Goal: Information Seeking & Learning: Learn about a topic

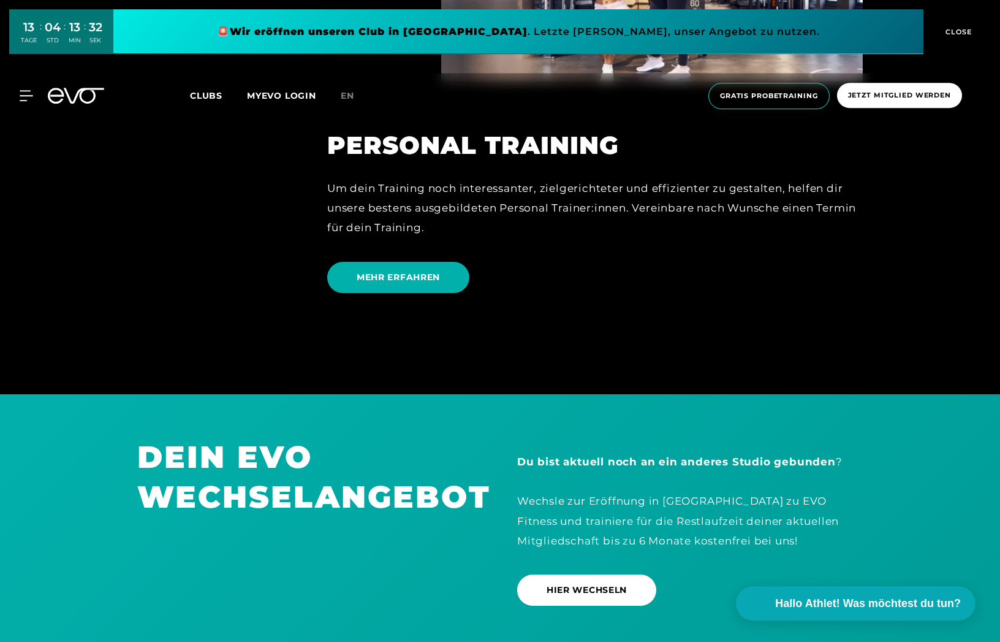
scroll to position [3376, 0]
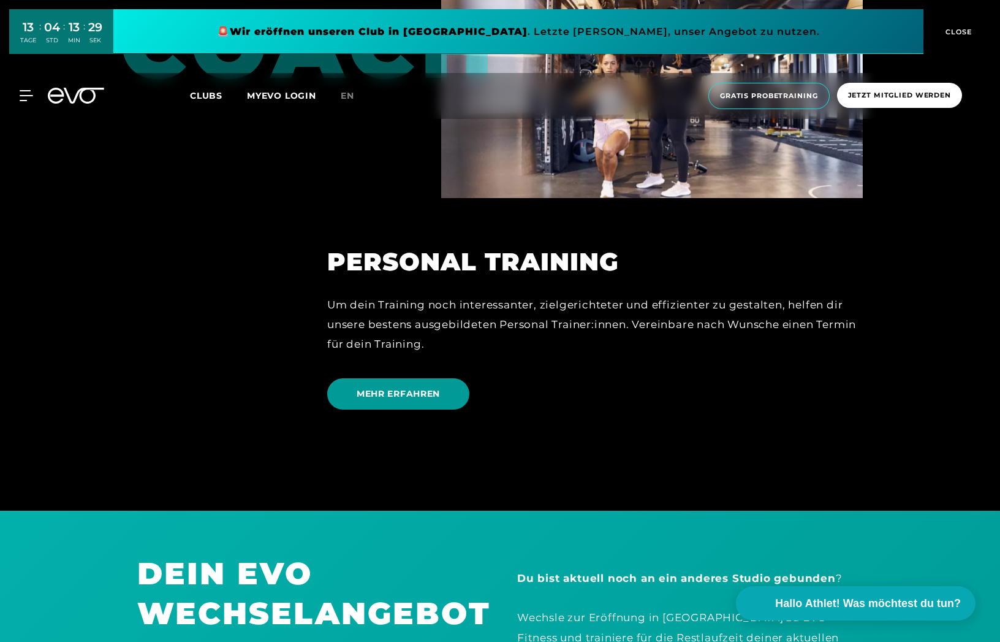
click at [404, 405] on span "MEHR ERFAHREN" at bounding box center [398, 393] width 142 height 31
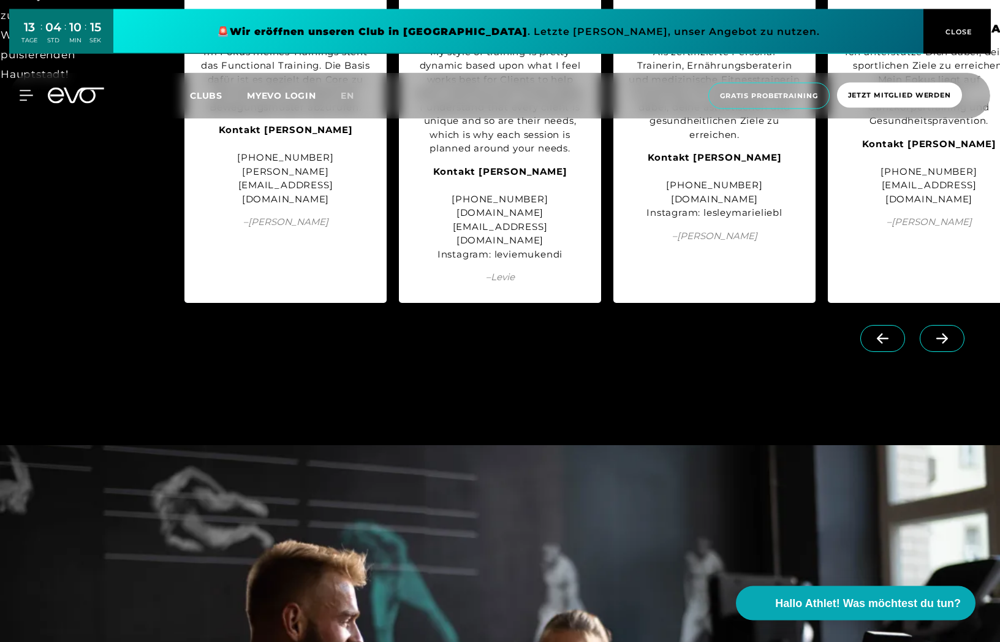
scroll to position [1750, 0]
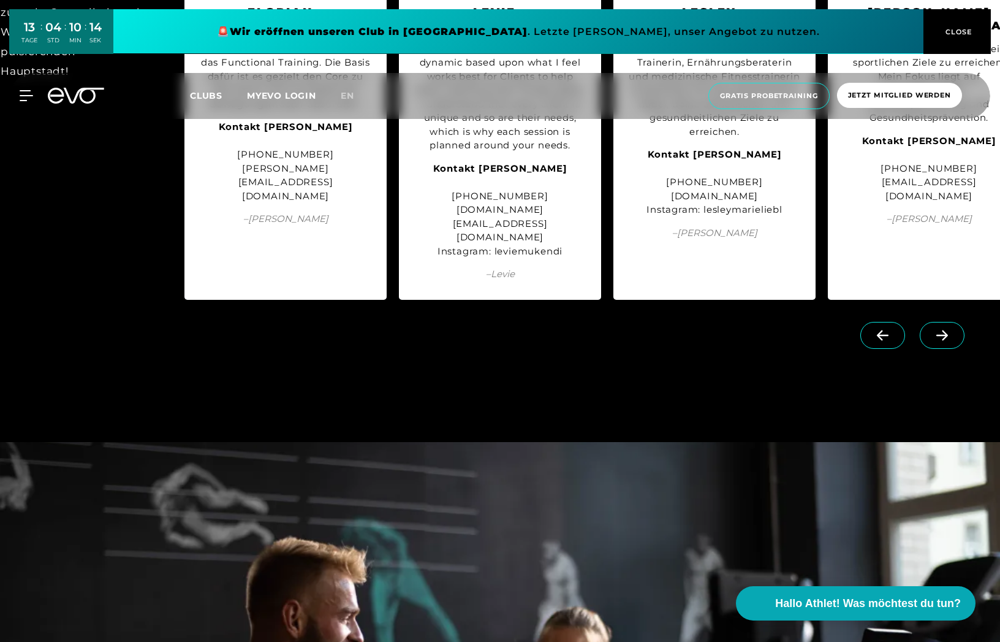
click at [940, 341] on icon at bounding box center [942, 335] width 21 height 11
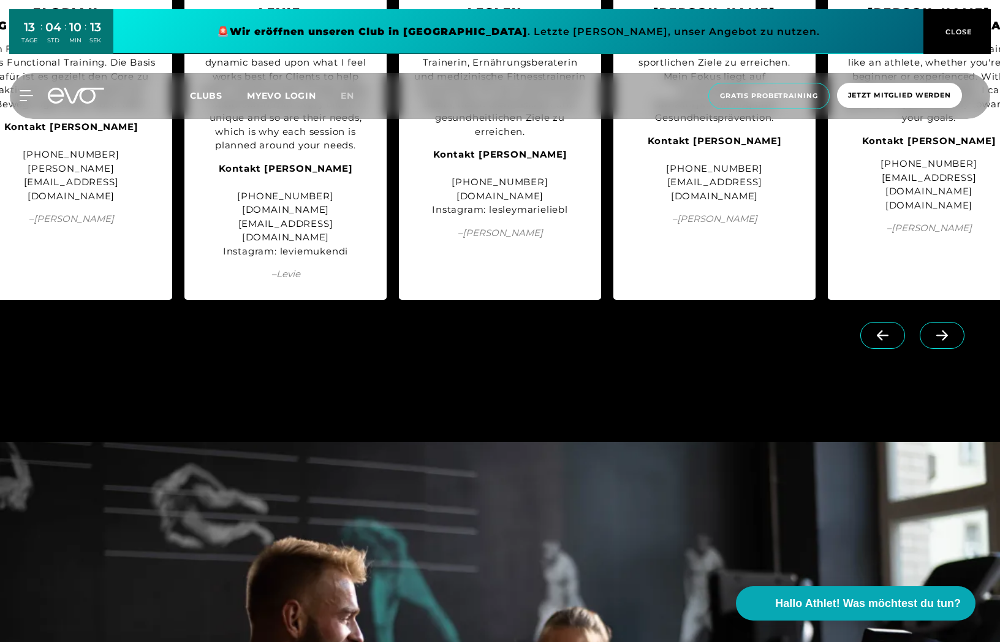
click at [940, 341] on icon at bounding box center [942, 335] width 21 height 11
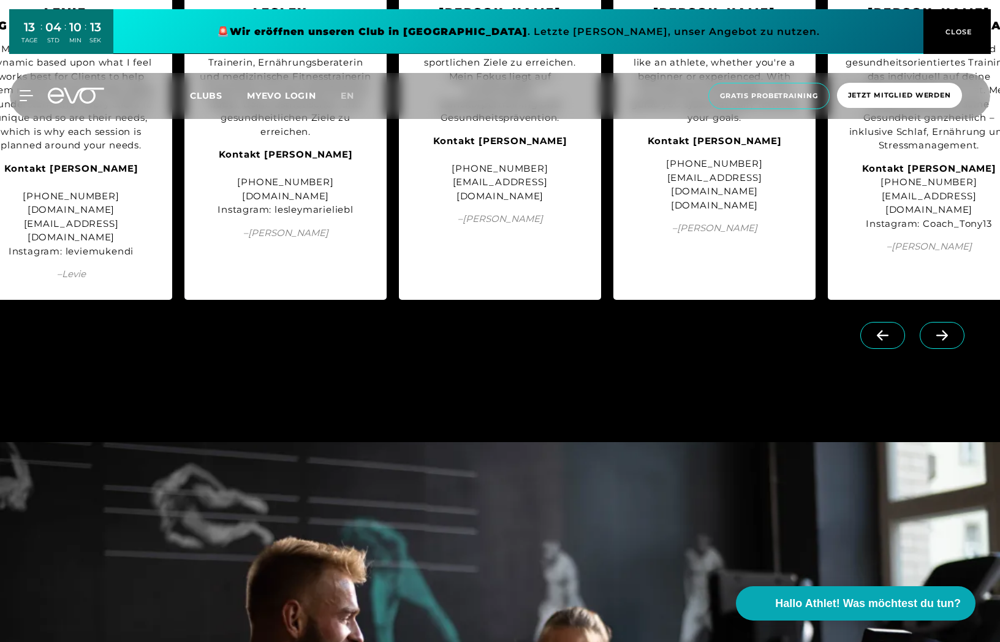
click at [940, 341] on icon at bounding box center [942, 335] width 21 height 11
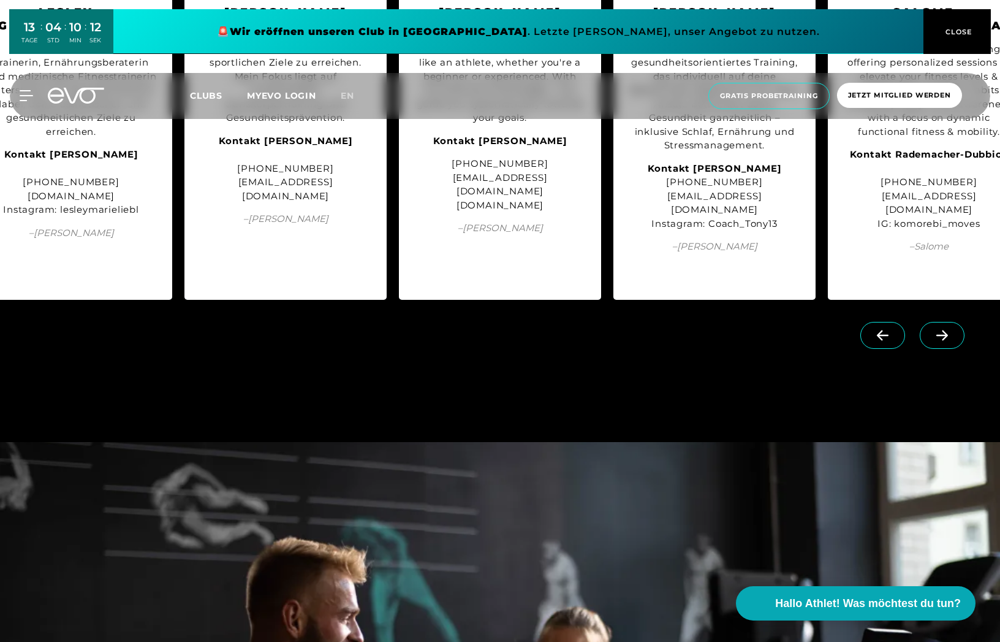
click at [940, 341] on icon at bounding box center [942, 335] width 21 height 11
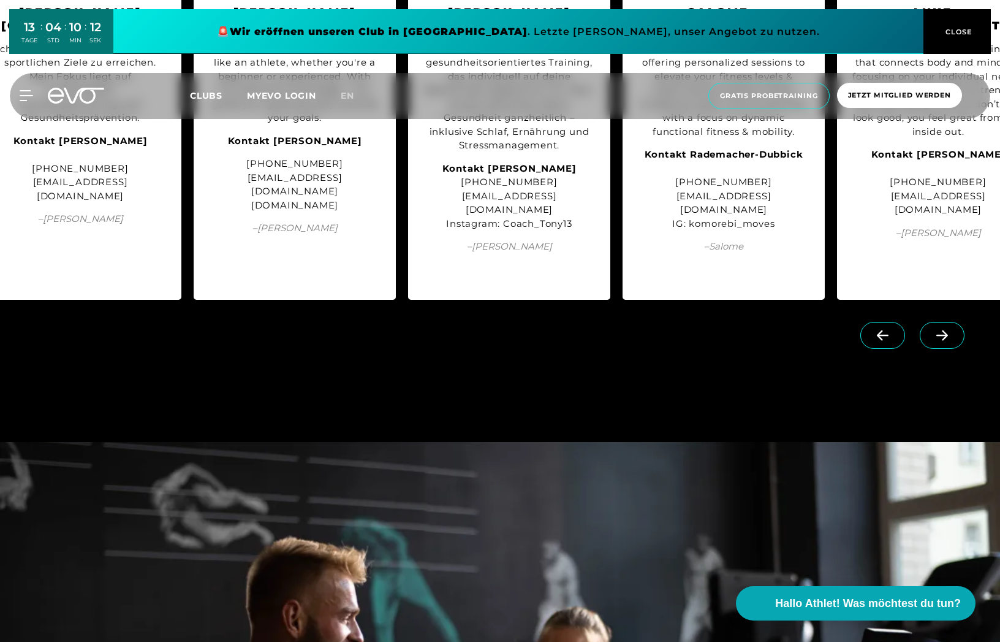
click at [940, 341] on icon at bounding box center [942, 335] width 21 height 11
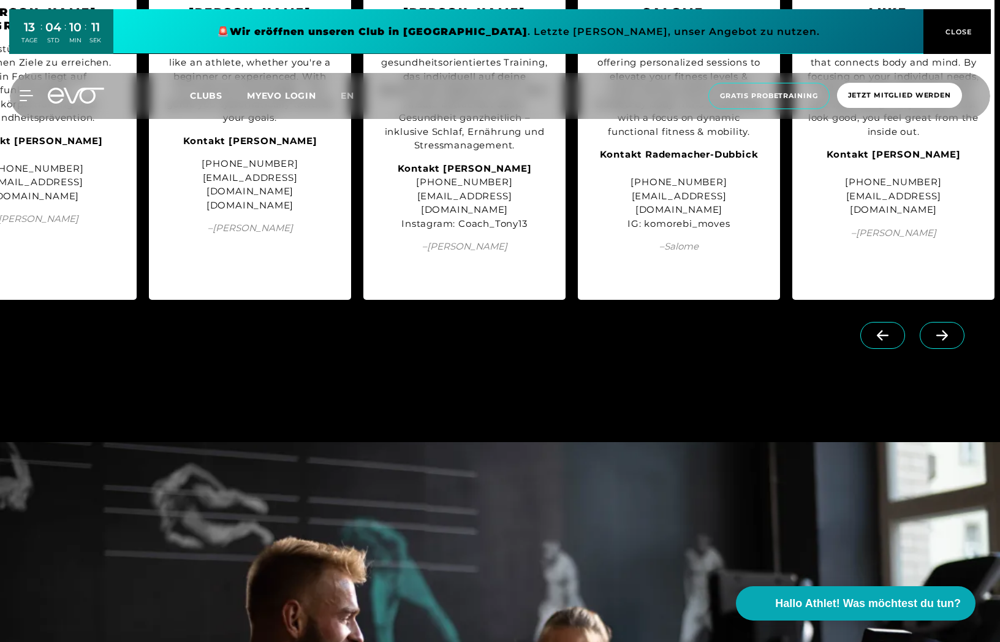
click at [940, 341] on icon at bounding box center [942, 335] width 21 height 11
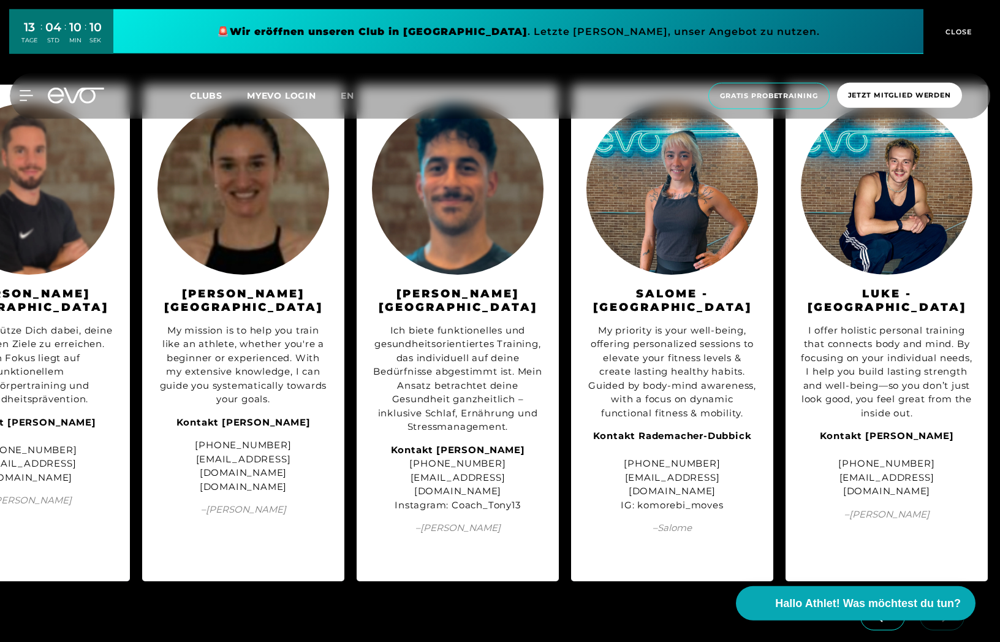
scroll to position [1375, 0]
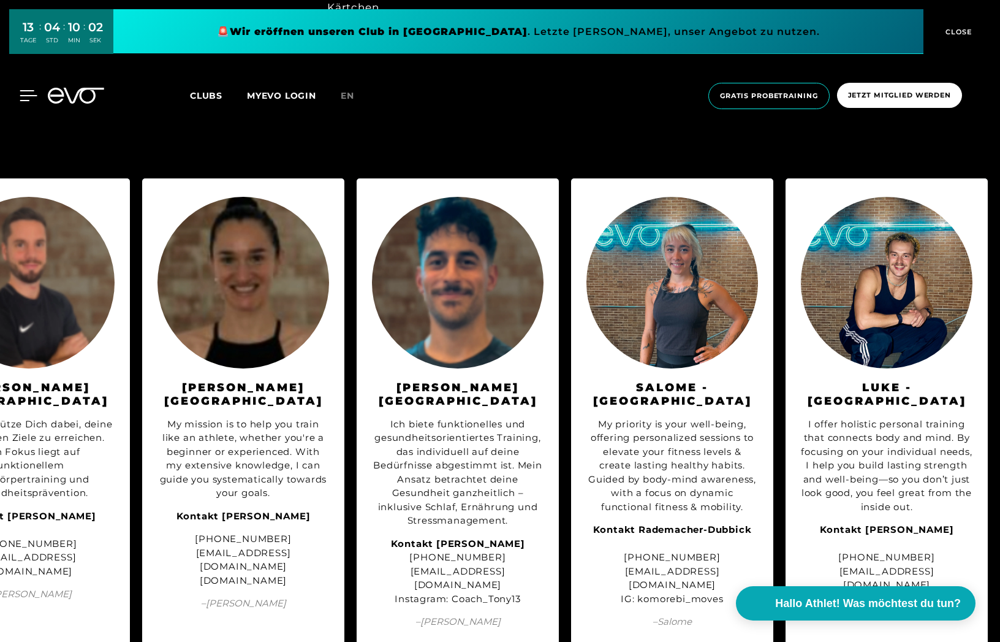
click at [25, 95] on icon at bounding box center [28, 96] width 17 height 10
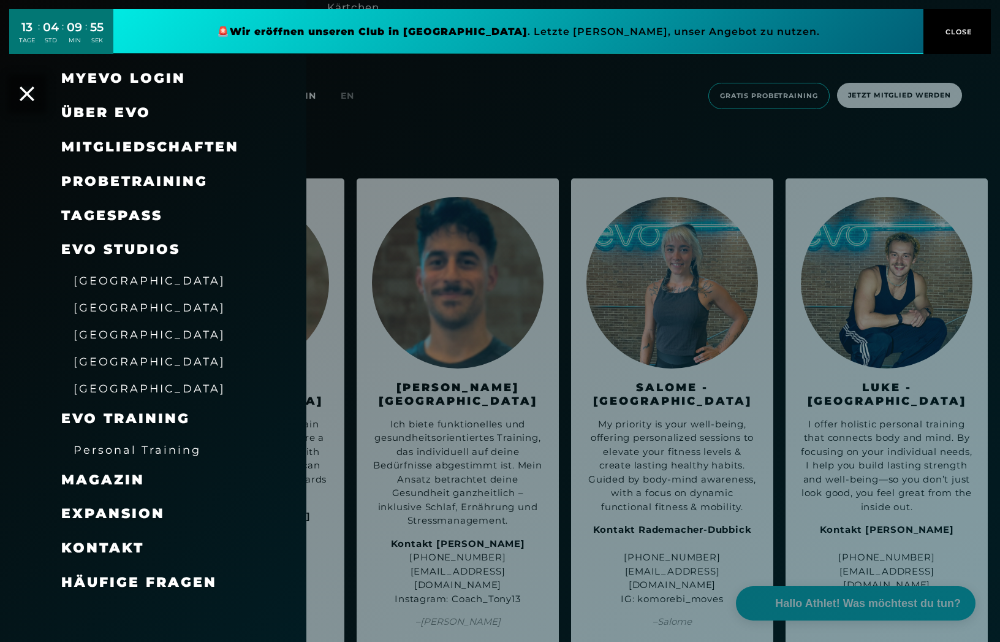
click at [111, 144] on span "Mitgliedschaften" at bounding box center [150, 147] width 178 height 17
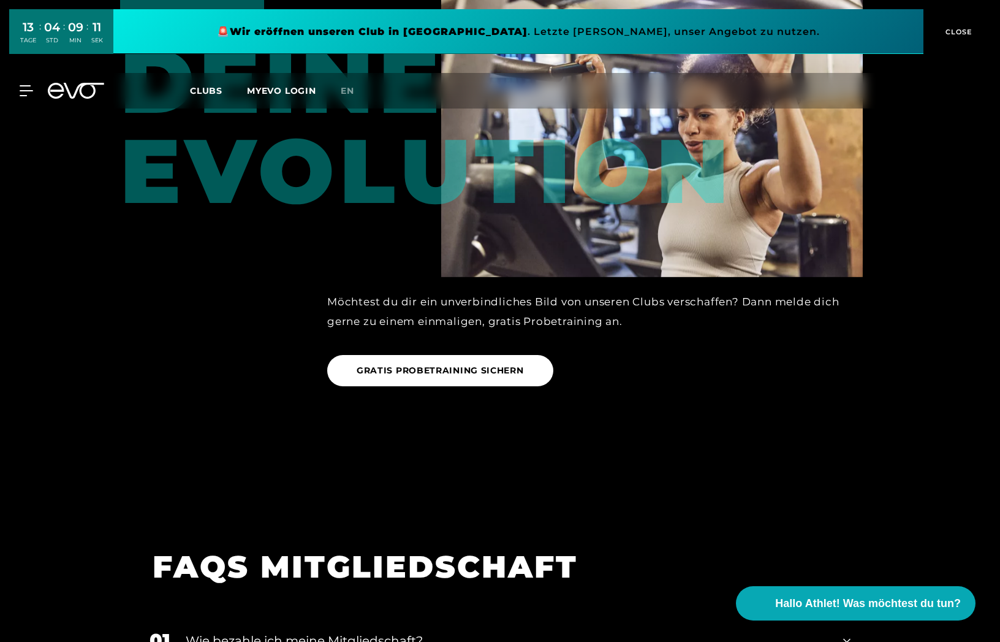
scroll to position [875, 0]
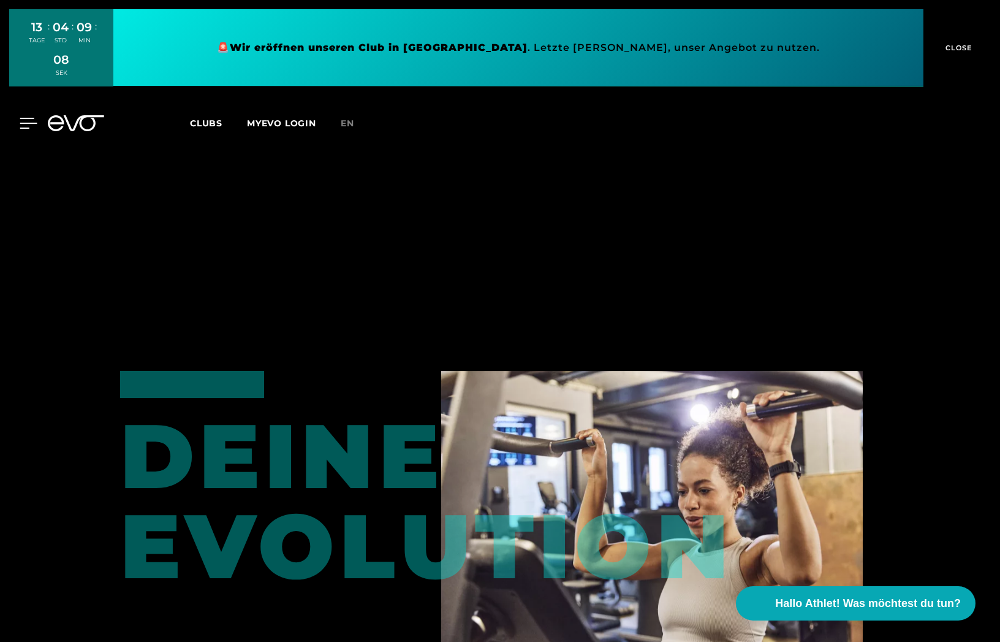
click at [22, 89] on div "13 TAGE : 04 STD : 09 MIN : 08 SEK 🚨 Wir eröffnen unseren Club in [GEOGRAPHIC_D…" at bounding box center [500, 48] width 1000 height 96
click at [25, 120] on icon at bounding box center [29, 123] width 18 height 11
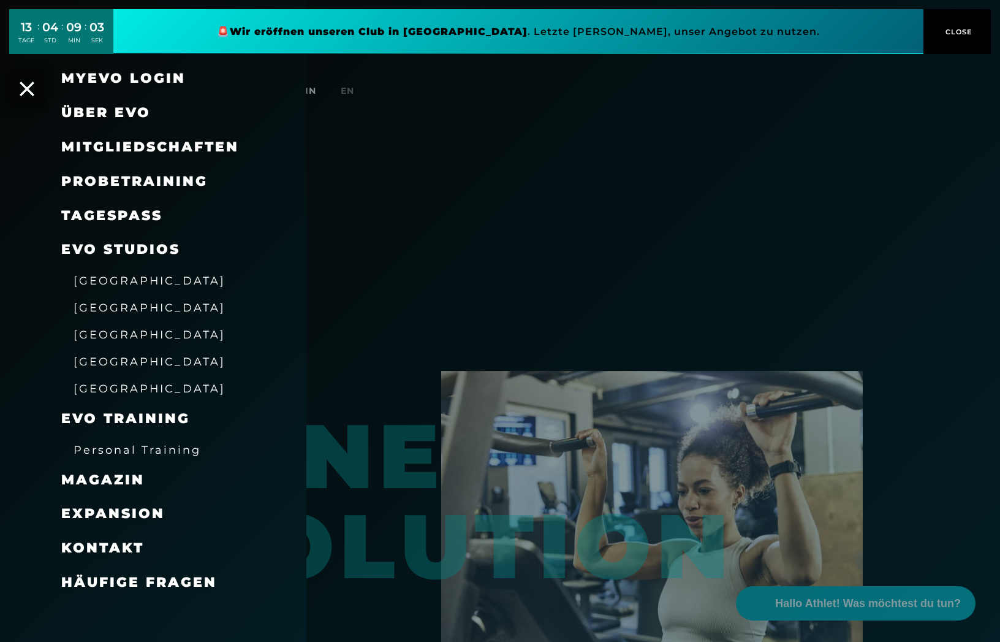
click at [91, 145] on span "Mitgliedschaften" at bounding box center [150, 147] width 178 height 17
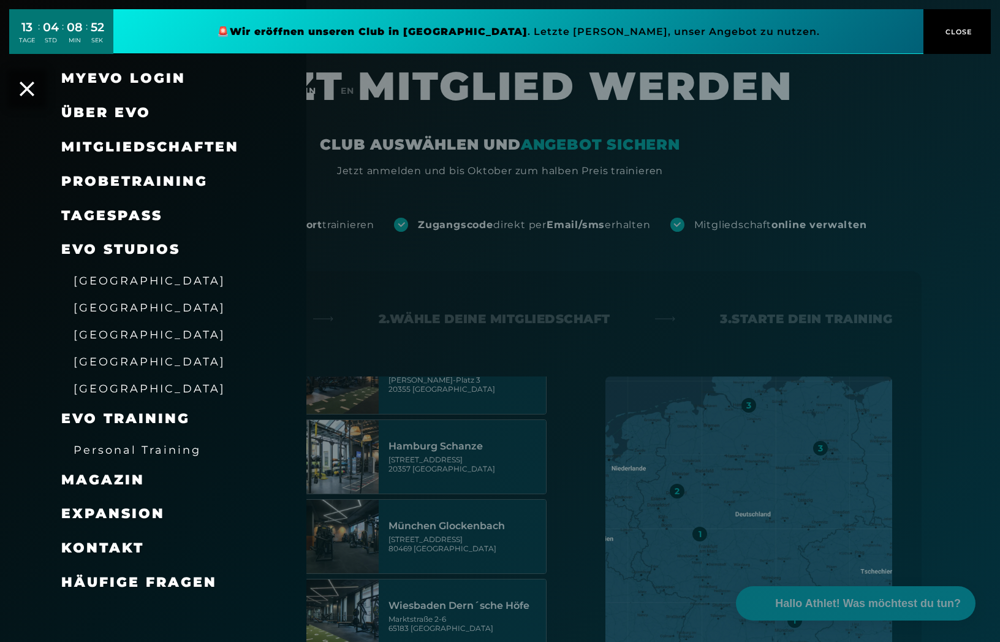
click at [553, 379] on div at bounding box center [500, 321] width 1000 height 642
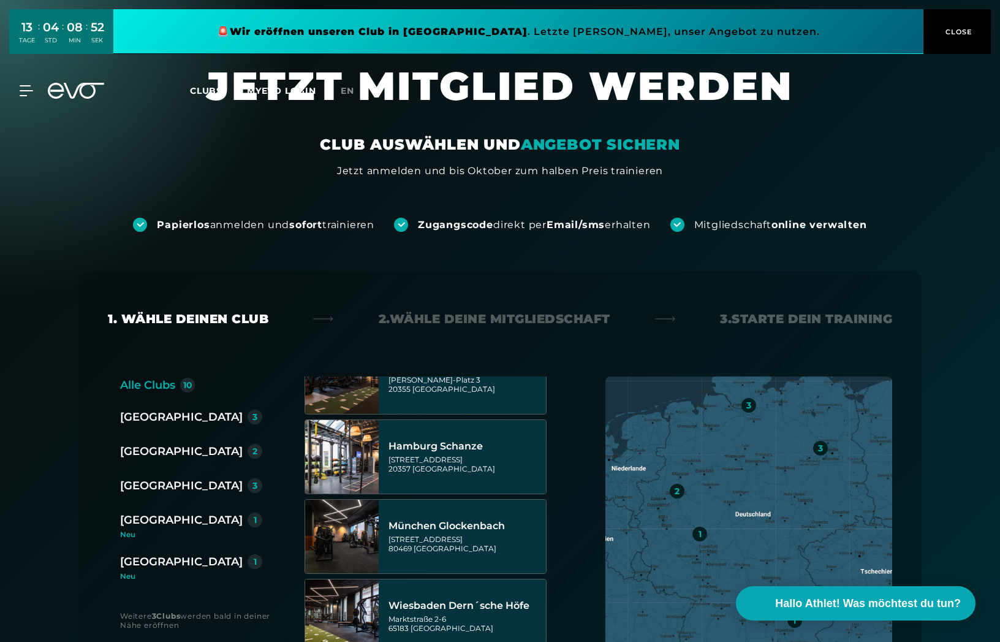
scroll to position [480, 0]
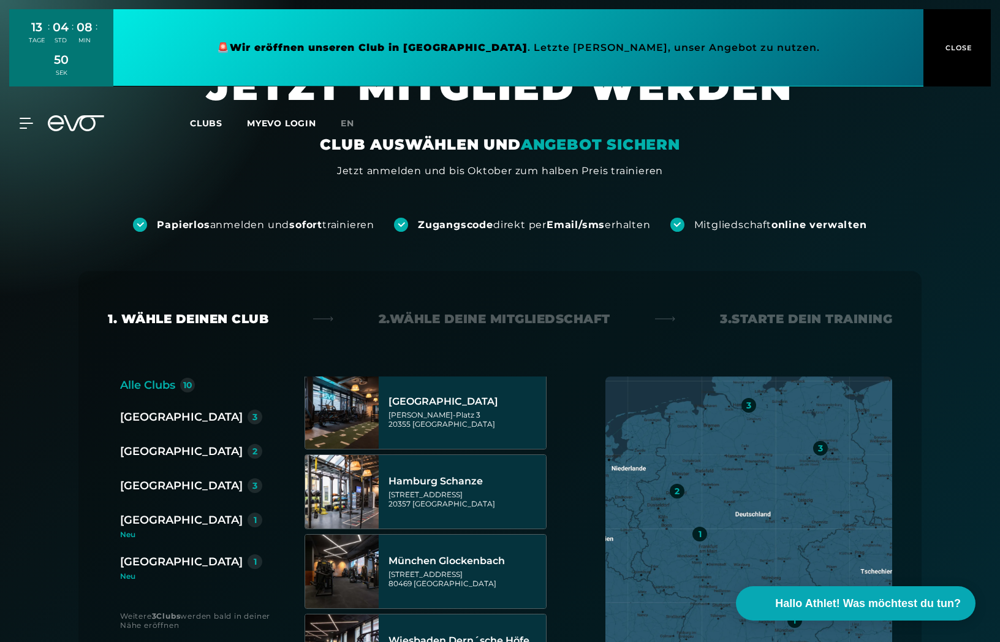
click at [542, 386] on div "[GEOGRAPHIC_DATA][STREET_ADDRESS][GEOGRAPHIC_DATA][GEOGRAPHIC_DATA][STREET_ADDR…" at bounding box center [431, 529] width 252 height 306
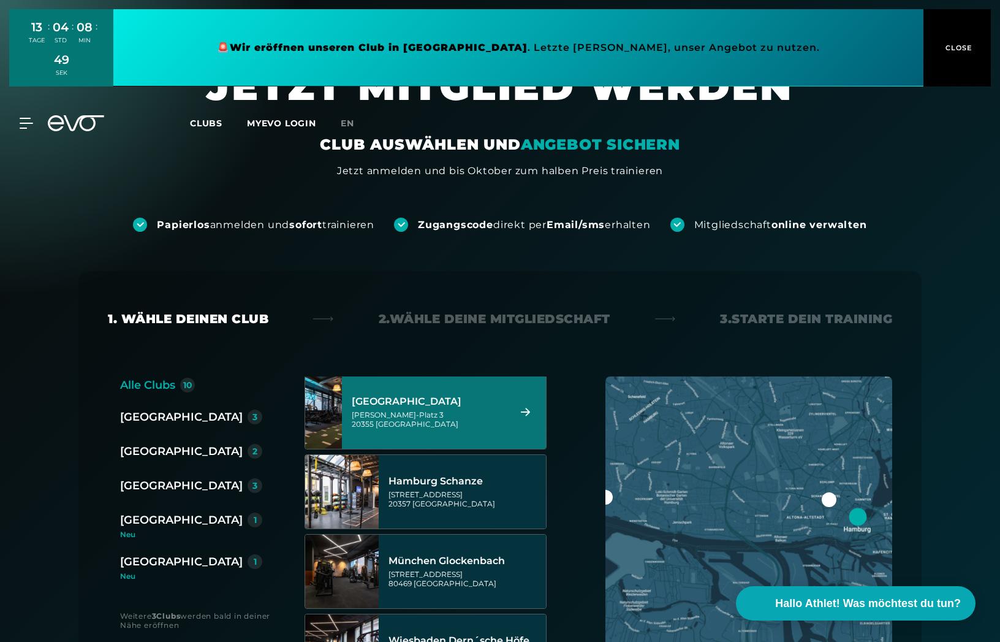
scroll to position [515, 0]
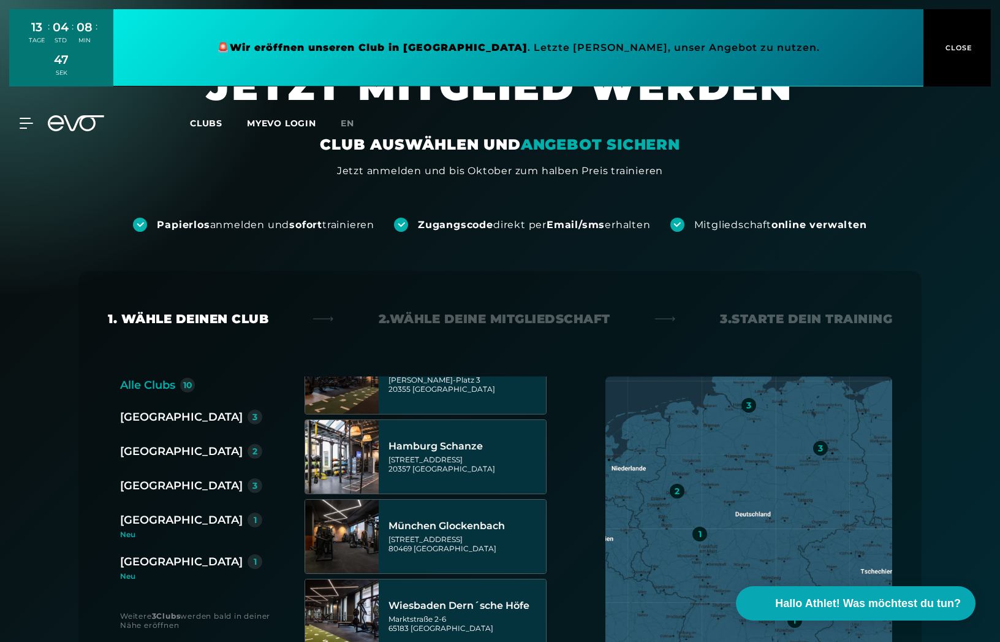
click at [141, 415] on div "[GEOGRAPHIC_DATA]" at bounding box center [181, 416] width 123 height 17
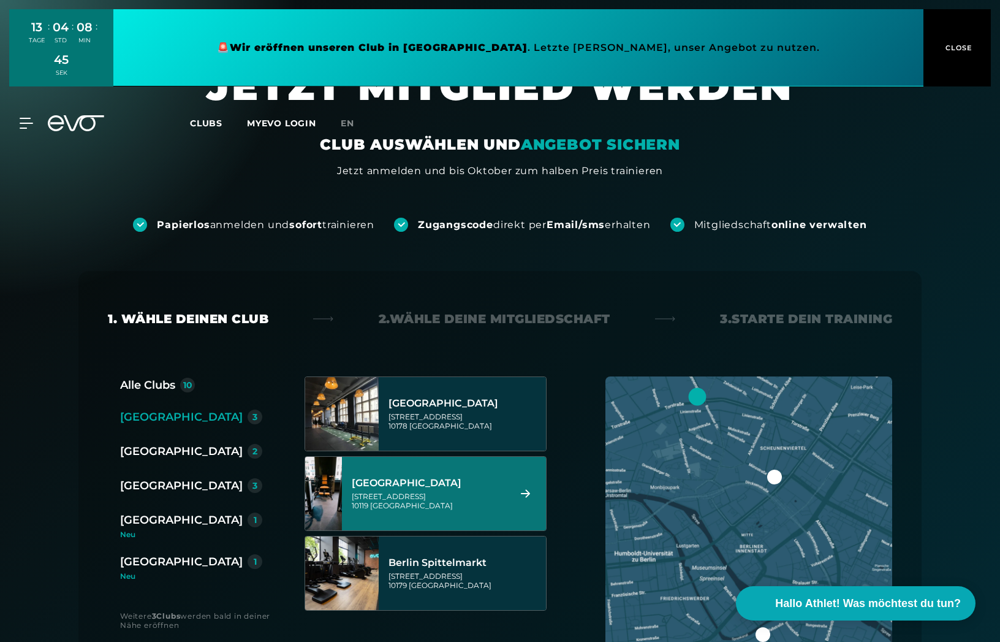
click at [415, 490] on div "[GEOGRAPHIC_DATA][STREET_ADDRESS]" at bounding box center [429, 493] width 154 height 54
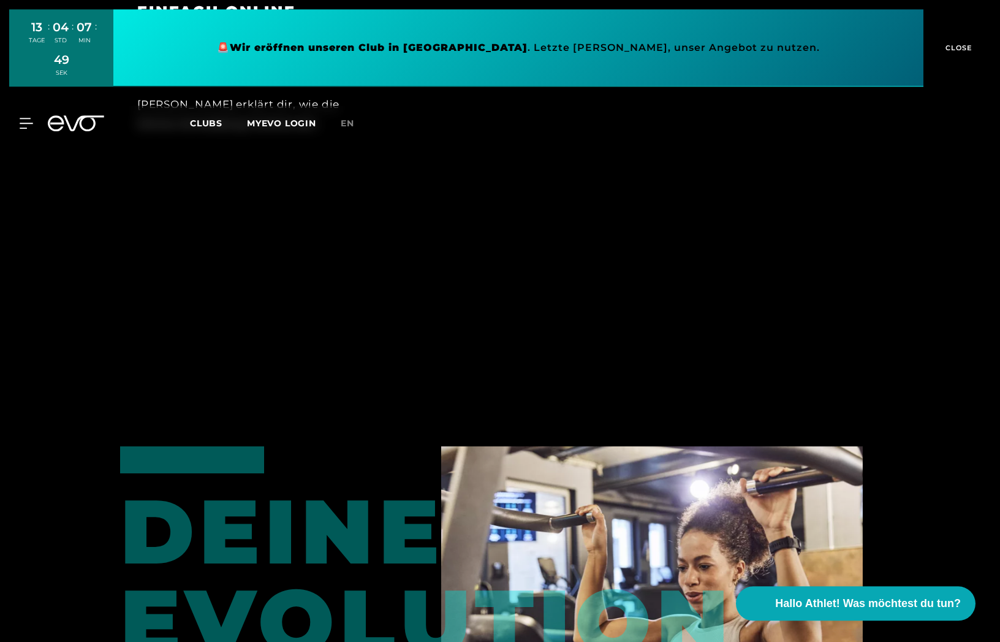
scroll to position [959, 0]
